Goal: Task Accomplishment & Management: Complete application form

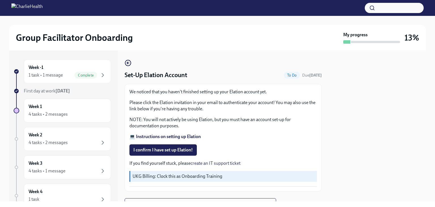
click at [156, 135] on strong "💻 Instructions on setting up Elation" at bounding box center [164, 136] width 71 height 5
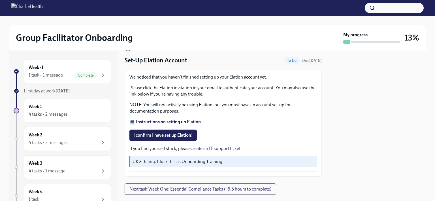
scroll to position [26, 0]
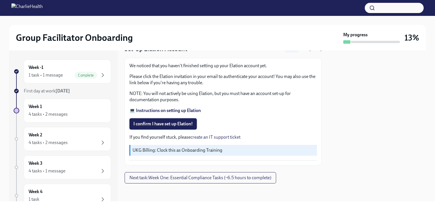
click at [178, 125] on span "I confirm I have set up Elation!" at bounding box center [162, 124] width 59 height 6
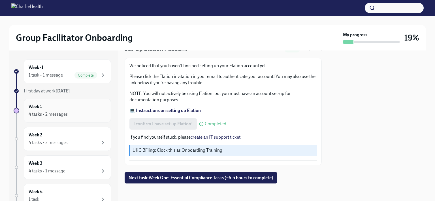
click at [48, 116] on div "4 tasks • 2 messages" at bounding box center [48, 114] width 39 height 6
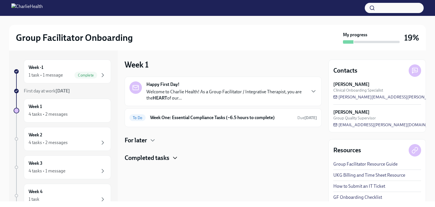
click at [175, 158] on icon "button" at bounding box center [174, 158] width 3 height 2
click at [181, 119] on h6 "Week One: Essential Compliance Tasks (~6.5 hours to complete)" at bounding box center [221, 117] width 143 height 6
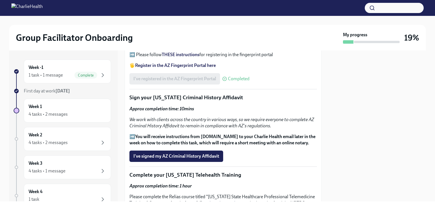
scroll to position [708, 0]
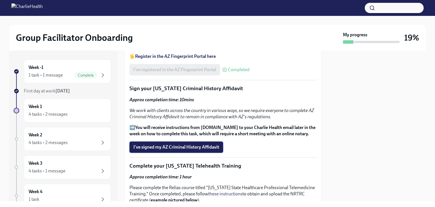
click at [195, 144] on span "I've signed my AZ Criminal History Affidavit" at bounding box center [176, 147] width 86 height 6
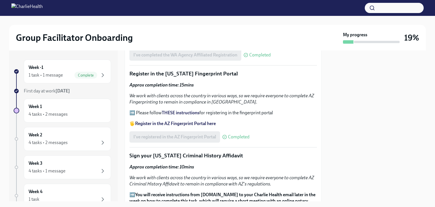
scroll to position [611, 0]
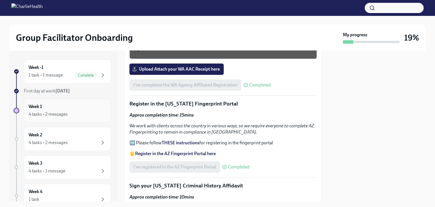
click at [40, 106] on h6 "Week 1" at bounding box center [35, 106] width 13 height 6
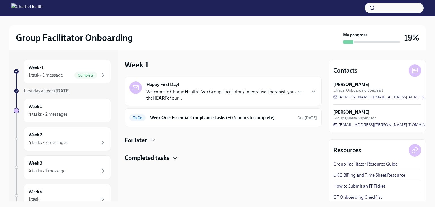
click at [175, 159] on icon "button" at bounding box center [175, 157] width 7 height 7
click at [152, 140] on icon "button" at bounding box center [152, 140] width 7 height 7
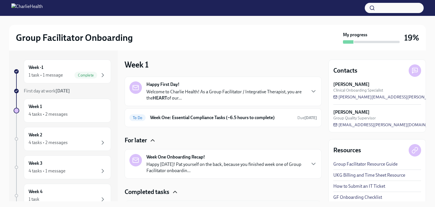
click at [244, 166] on p "Happy [DATE]! Pat yourself on the back, because you finished week one of Group …" at bounding box center [225, 167] width 159 height 12
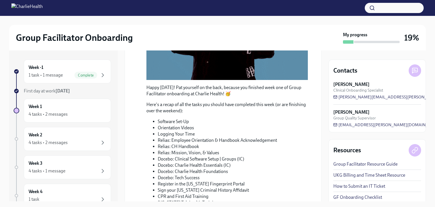
scroll to position [198, 0]
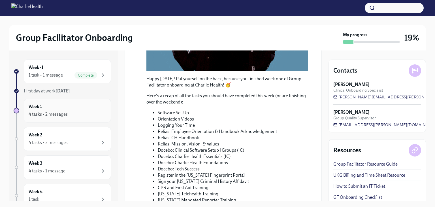
click at [42, 111] on div "4 tasks • 2 messages" at bounding box center [48, 114] width 39 height 6
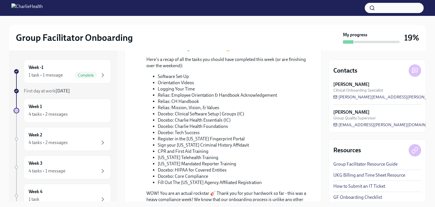
scroll to position [255, 0]
